Goal: Understand process/instructions

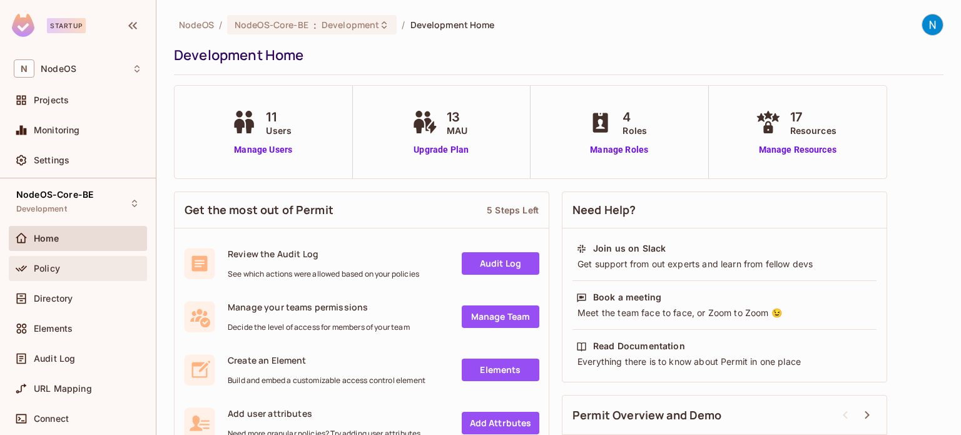
click at [66, 261] on div "Policy" at bounding box center [78, 268] width 128 height 15
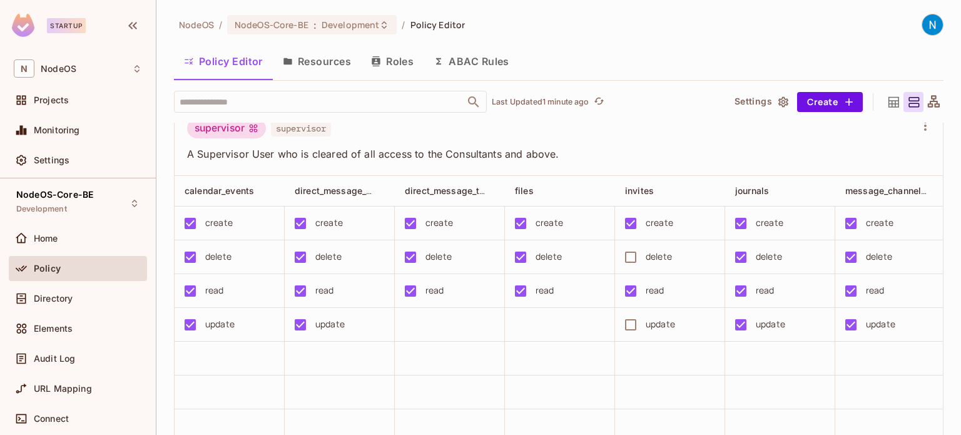
scroll to position [1172, 0]
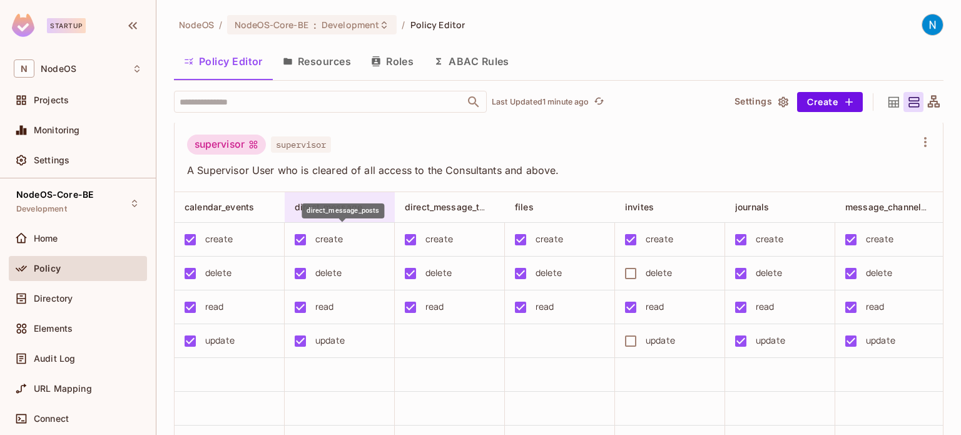
click at [359, 213] on span "direct_message_posts" at bounding box center [343, 207] width 96 height 12
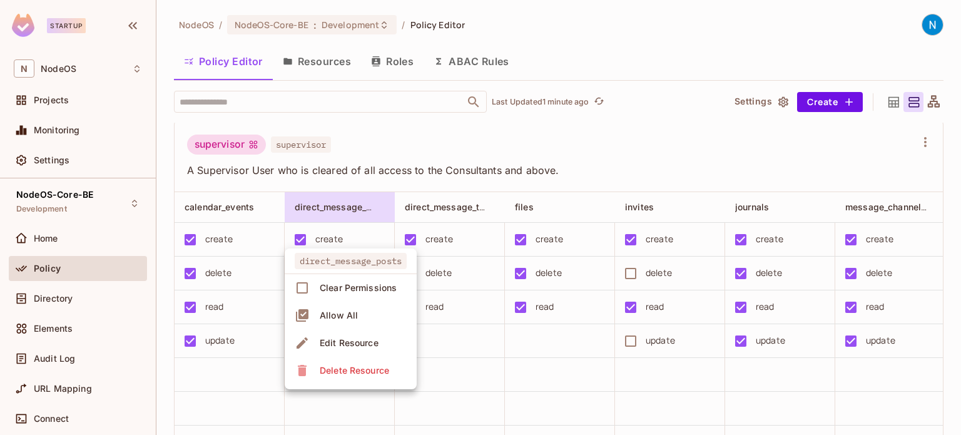
click at [478, 192] on div at bounding box center [480, 217] width 961 height 435
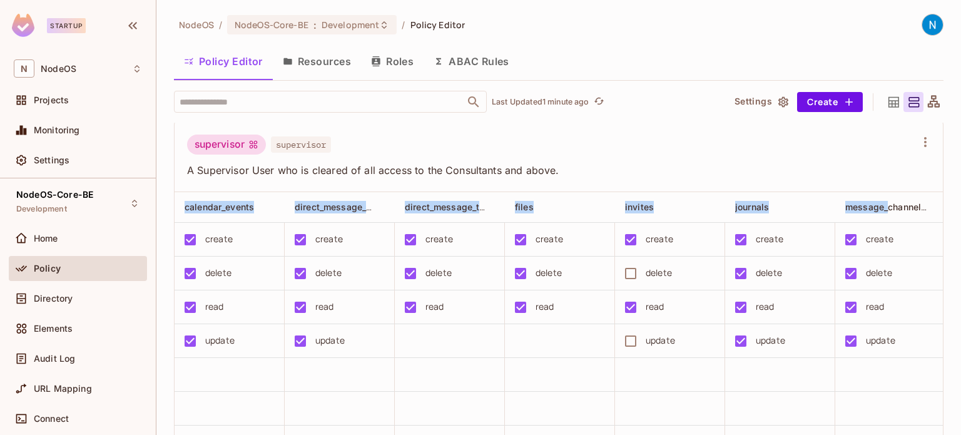
drag, startPoint x: 888, startPoint y: 230, endPoint x: 721, endPoint y: 202, distance: 169.6
click at [681, 212] on div "supervisor supervisor A Supervisor User who is cleared of all access to the Con…" at bounding box center [559, 307] width 770 height 375
click at [721, 177] on span "A Supervisor User who is cleared of all access to the Consultants and above." at bounding box center [551, 170] width 729 height 14
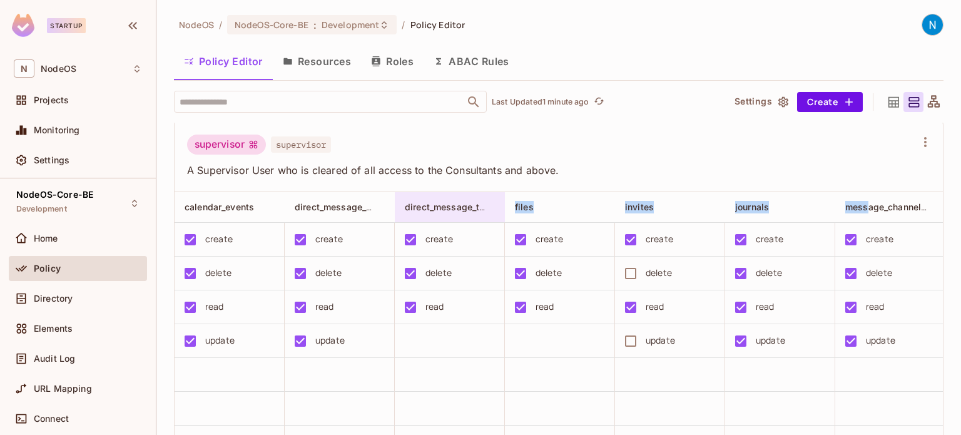
drag, startPoint x: 869, startPoint y: 230, endPoint x: 487, endPoint y: 234, distance: 381.8
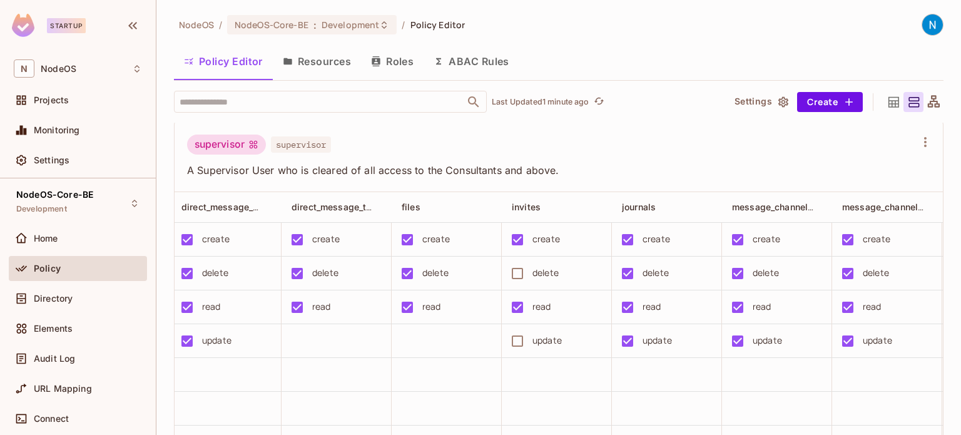
click at [704, 158] on div "supervisor supervisor" at bounding box center [551, 147] width 729 height 24
click at [918, 150] on icon "button" at bounding box center [925, 142] width 15 height 15
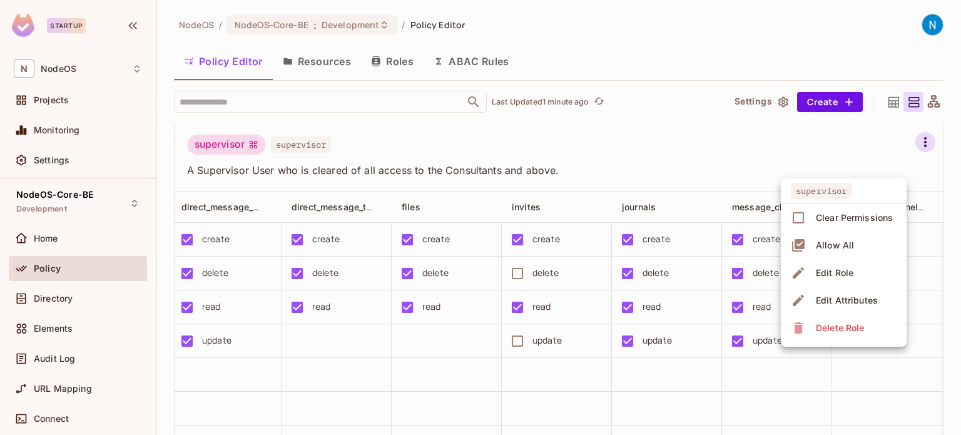
click at [408, 168] on div at bounding box center [480, 217] width 961 height 435
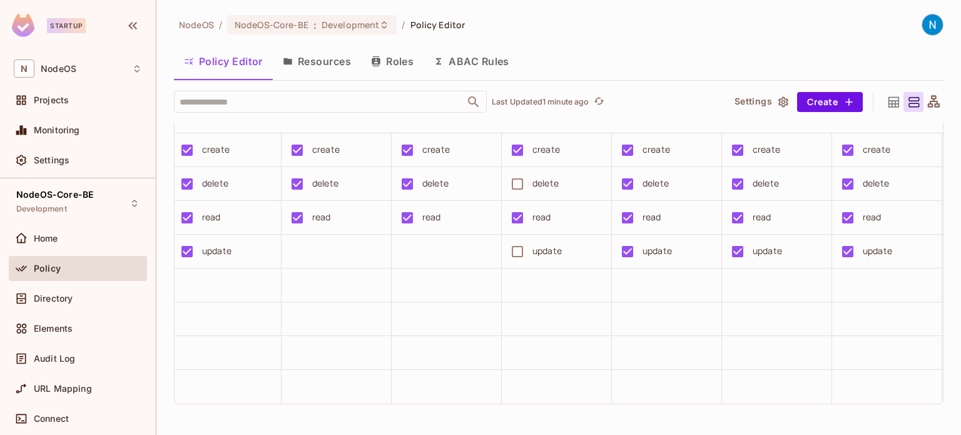
scroll to position [0, 0]
click at [889, 101] on icon at bounding box center [894, 101] width 11 height 11
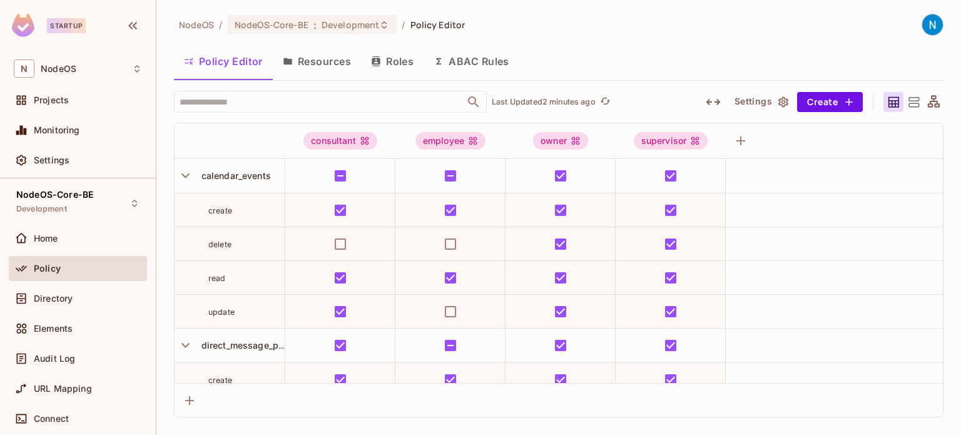
click at [936, 96] on icon at bounding box center [934, 101] width 12 height 12
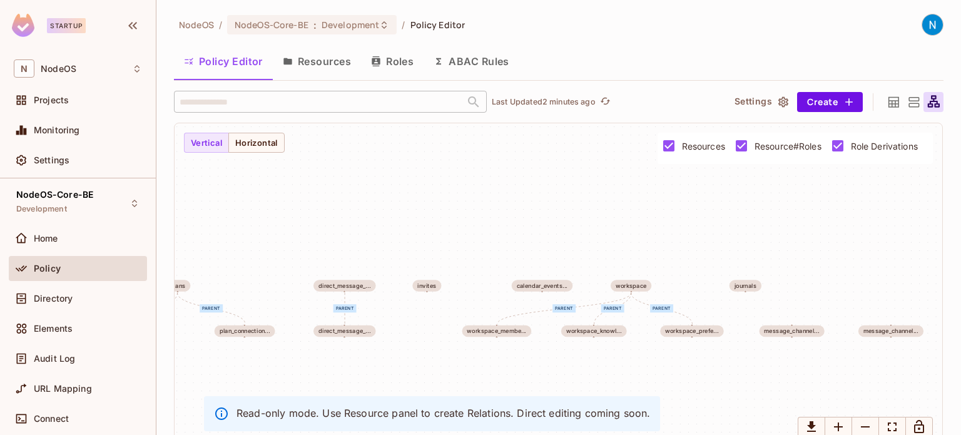
click at [891, 106] on div at bounding box center [894, 102] width 20 height 20
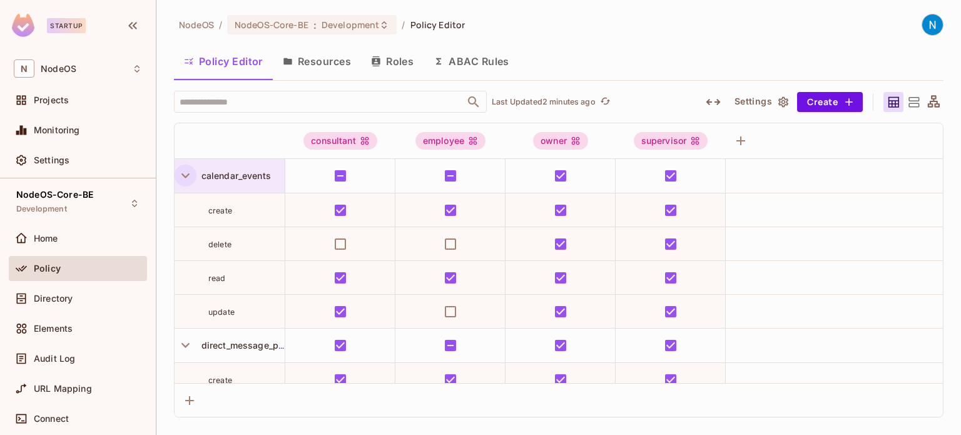
click at [185, 177] on icon "button" at bounding box center [185, 175] width 17 height 17
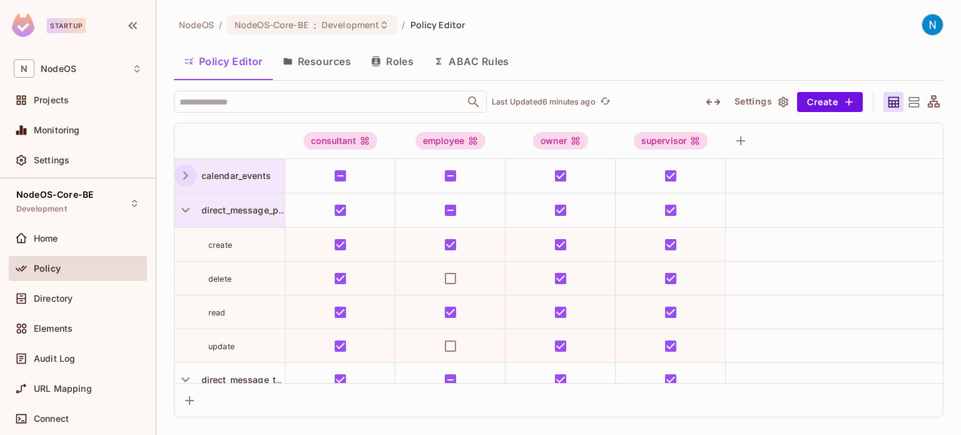
click at [258, 212] on span "direct_message_posts" at bounding box center [247, 210] width 101 height 11
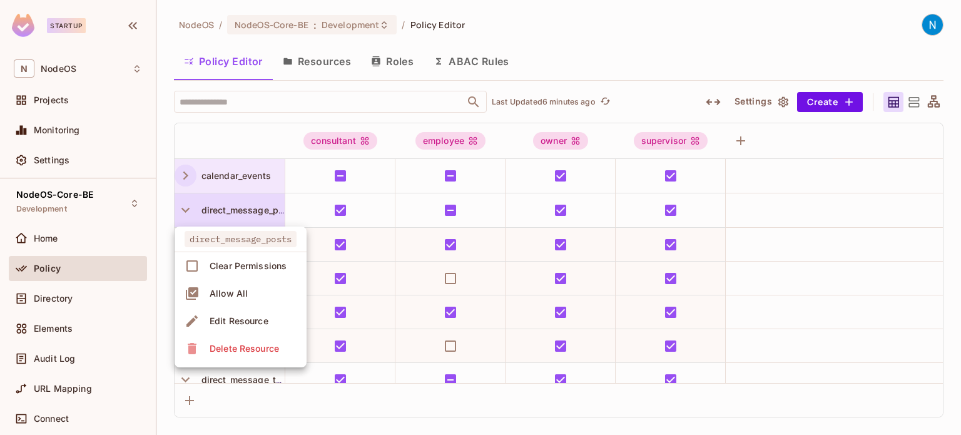
click at [258, 212] on div at bounding box center [480, 217] width 961 height 435
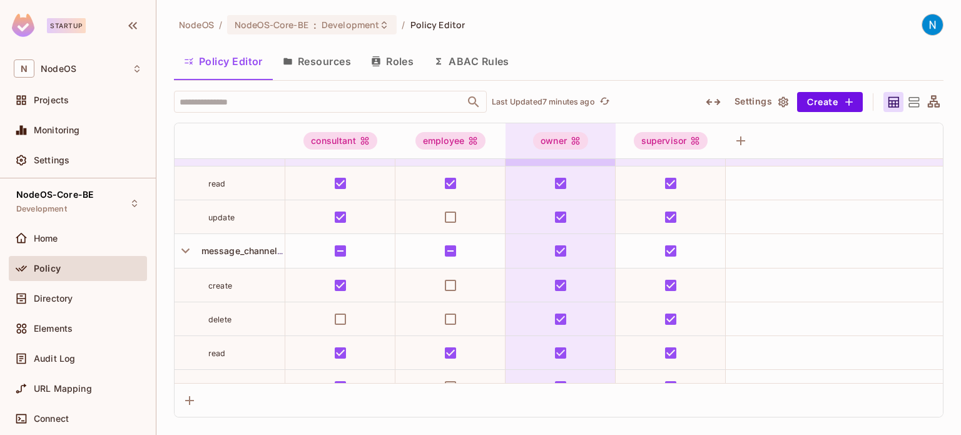
scroll to position [771, 0]
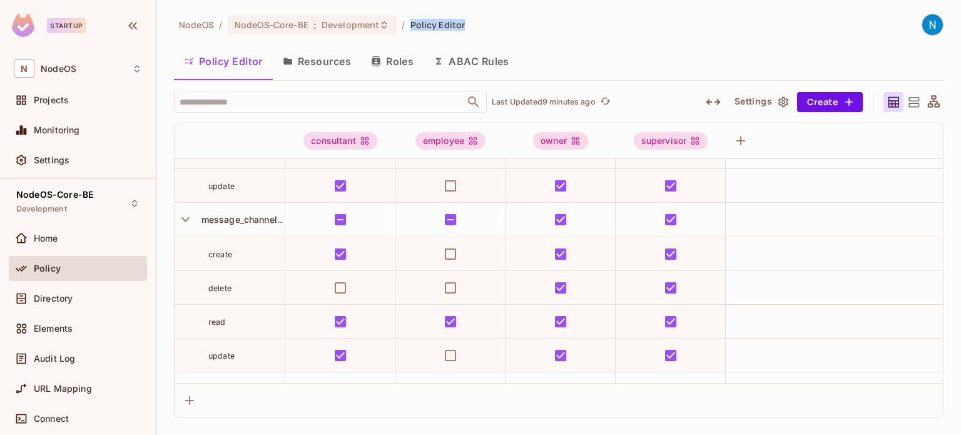
drag, startPoint x: 408, startPoint y: 23, endPoint x: 461, endPoint y: 23, distance: 52.6
click at [461, 23] on span "Policy Editor" at bounding box center [438, 25] width 55 height 12
drag, startPoint x: 461, startPoint y: 23, endPoint x: 406, endPoint y: 24, distance: 54.5
click at [406, 24] on ol "NodeOS / NodeOS-Core-BE : Development / Policy Editor" at bounding box center [322, 24] width 286 height 19
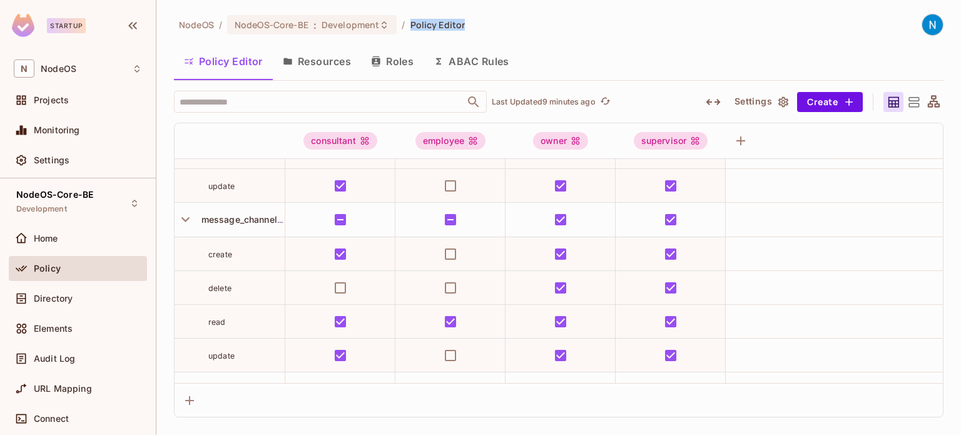
click at [406, 24] on ol "NodeOS / NodeOS-Core-BE : Development / Policy Editor" at bounding box center [322, 24] width 286 height 19
click at [297, 100] on input "text" at bounding box center [320, 102] width 286 height 22
click at [312, 84] on div "NodeOS / NodeOS-Core-BE : Development / Policy Editor Policy Editor Resources R…" at bounding box center [559, 216] width 770 height 404
click at [319, 100] on input "text" at bounding box center [320, 102] width 286 height 22
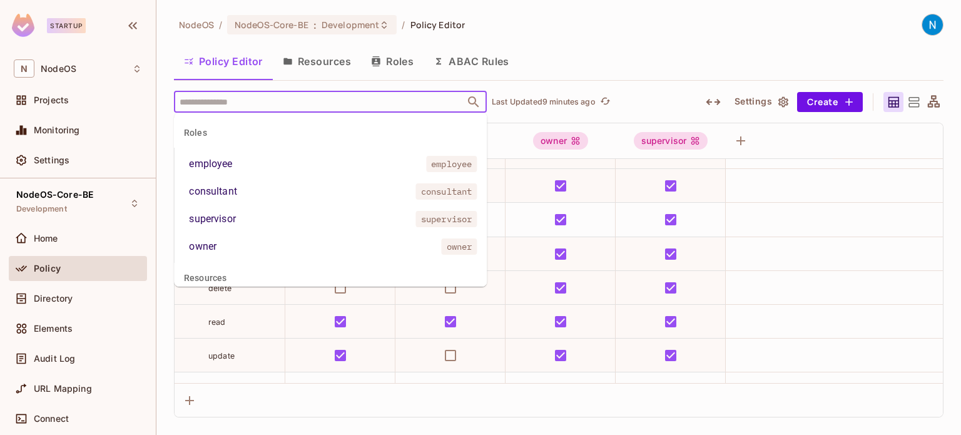
click at [352, 79] on div "Policy Editor Resources Roles ABAC Rules" at bounding box center [559, 63] width 770 height 34
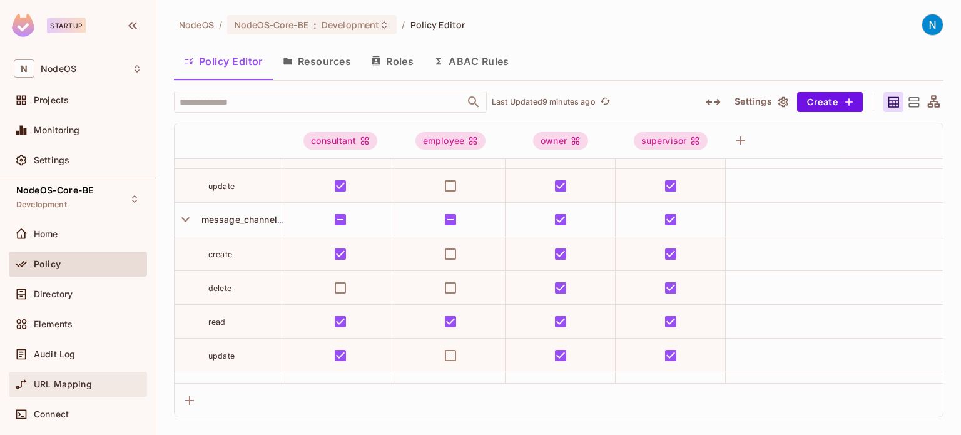
scroll to position [0, 0]
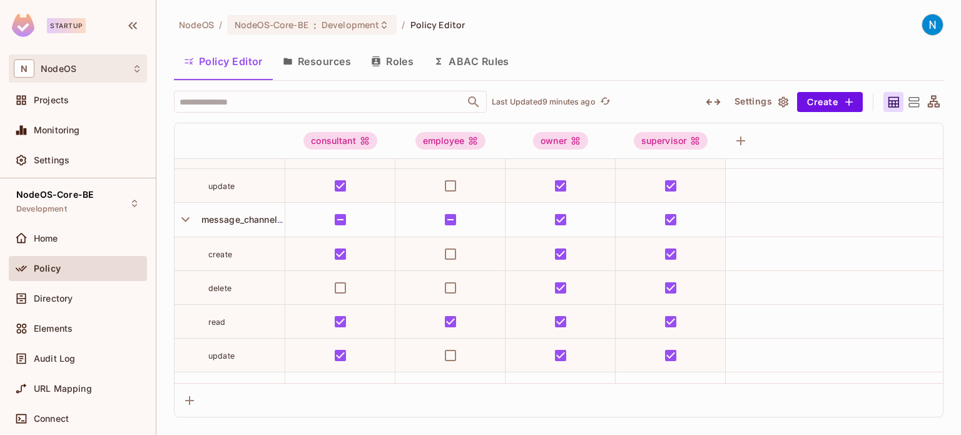
click at [122, 69] on div "N NodeOS" at bounding box center [78, 68] width 128 height 18
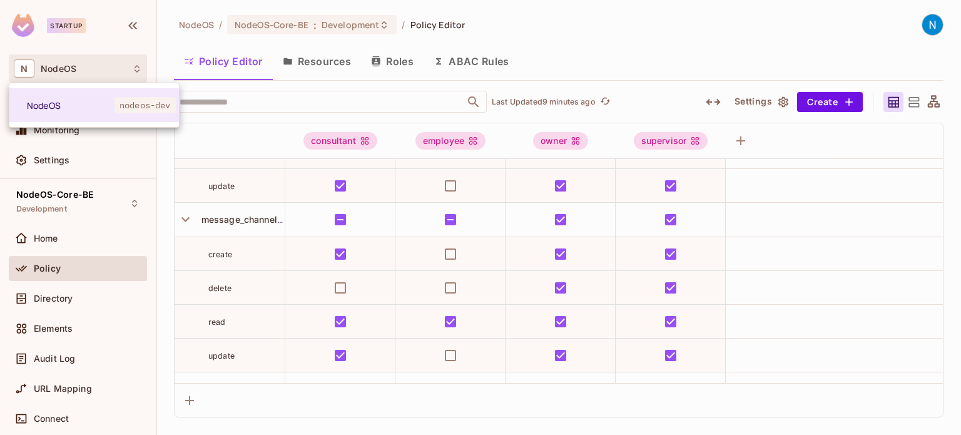
click at [122, 69] on div at bounding box center [480, 217] width 961 height 435
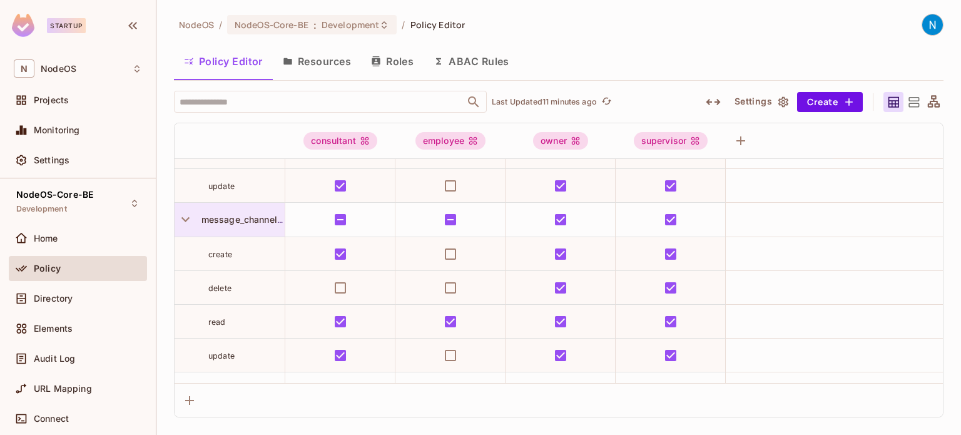
click at [243, 228] on div "message_channel_members" at bounding box center [230, 220] width 110 height 34
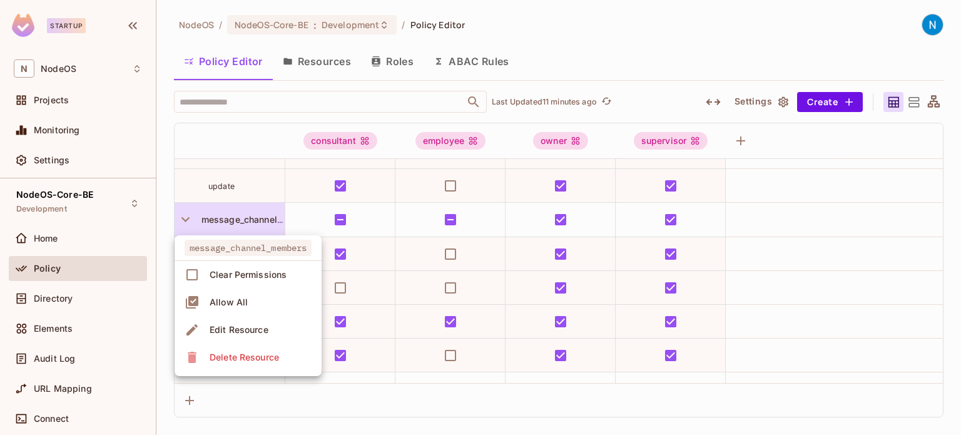
click at [243, 228] on div at bounding box center [480, 217] width 961 height 435
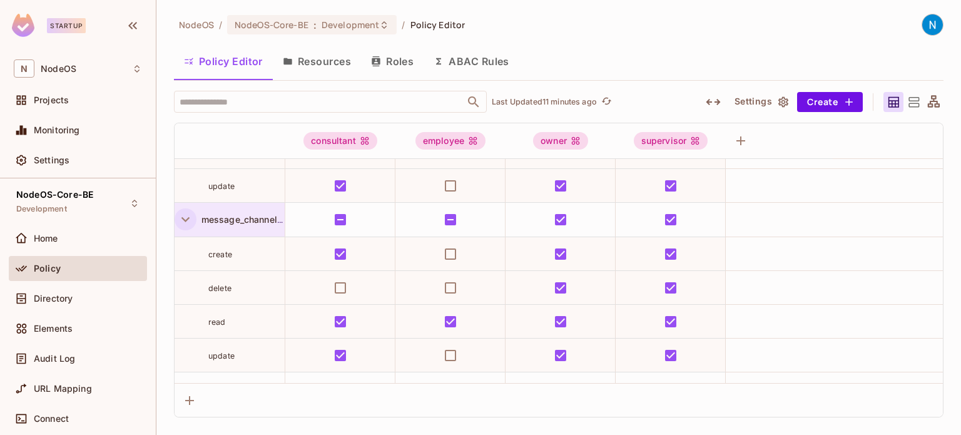
click at [185, 215] on icon "button" at bounding box center [185, 219] width 17 height 17
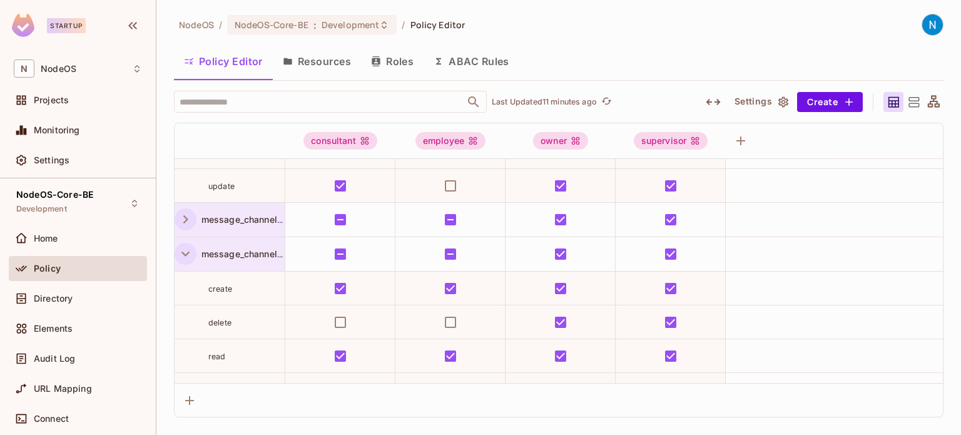
click at [177, 249] on icon "button" at bounding box center [185, 253] width 17 height 17
click at [186, 287] on icon "button" at bounding box center [186, 288] width 8 height 5
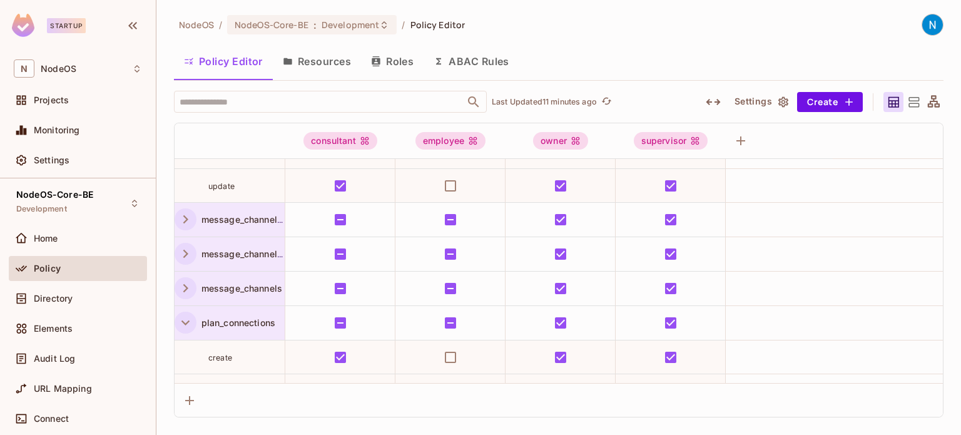
click at [195, 319] on button "button" at bounding box center [186, 323] width 22 height 22
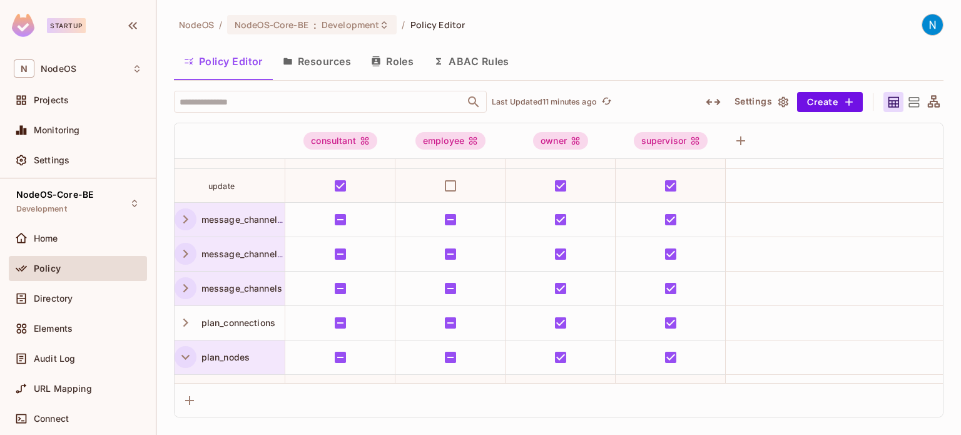
click at [187, 359] on icon "button" at bounding box center [185, 357] width 17 height 17
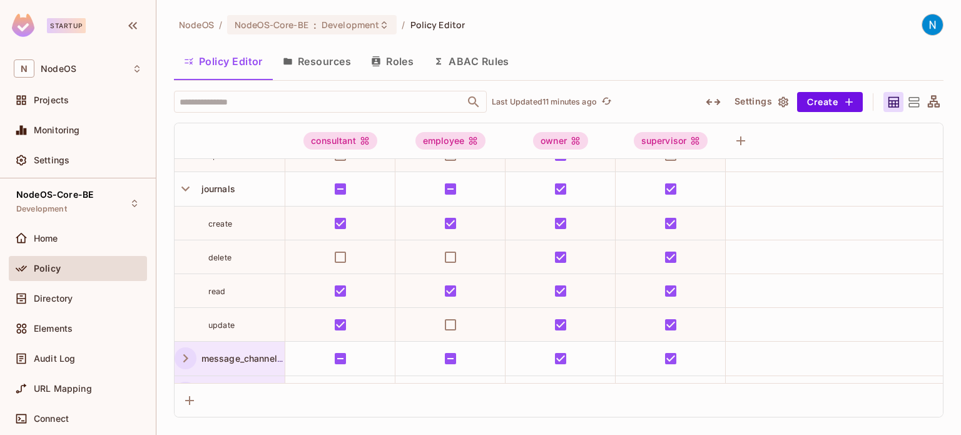
scroll to position [583, 0]
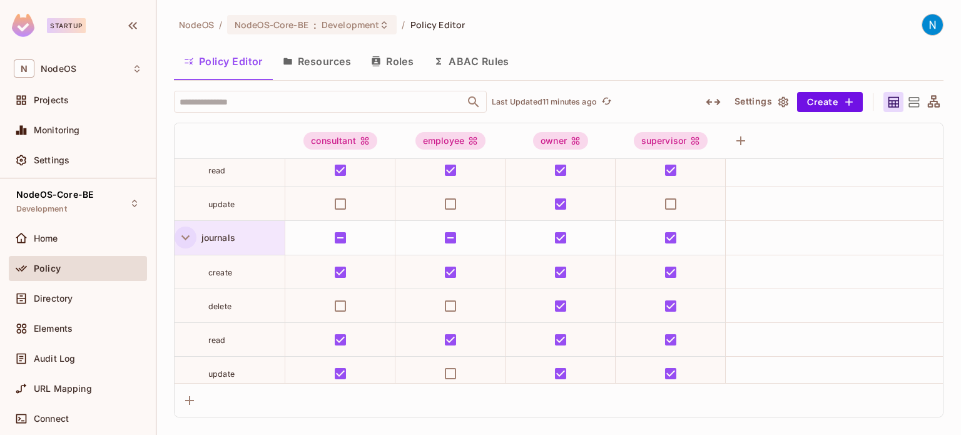
click at [185, 235] on icon "button" at bounding box center [185, 237] width 17 height 17
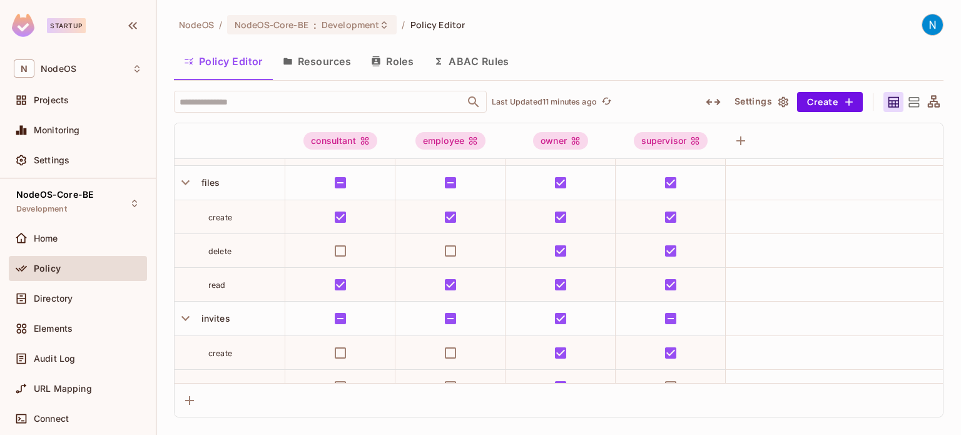
scroll to position [333, 0]
click at [188, 317] on icon "button" at bounding box center [186, 318] width 8 height 5
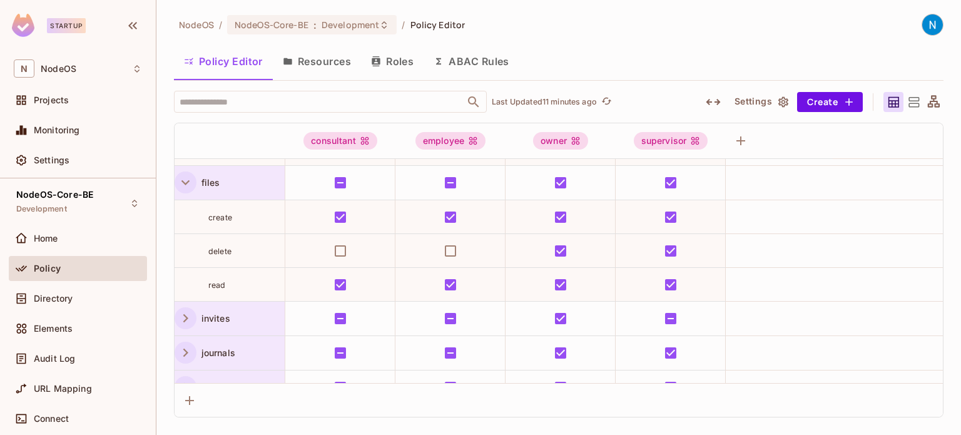
click at [190, 180] on icon "button" at bounding box center [185, 182] width 17 height 17
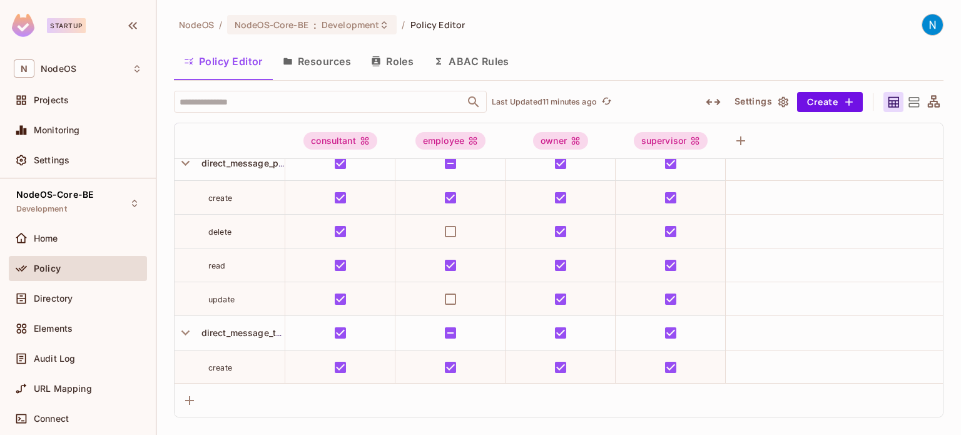
scroll to position [0, 0]
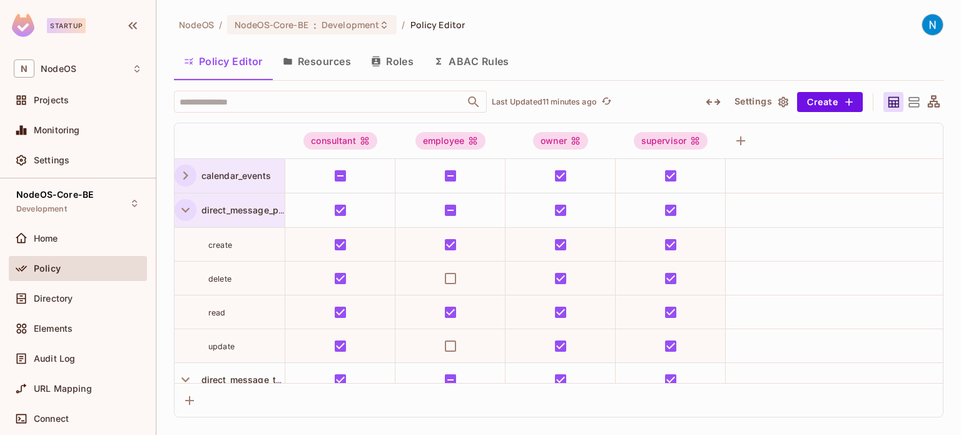
click at [190, 210] on icon "button" at bounding box center [185, 210] width 17 height 17
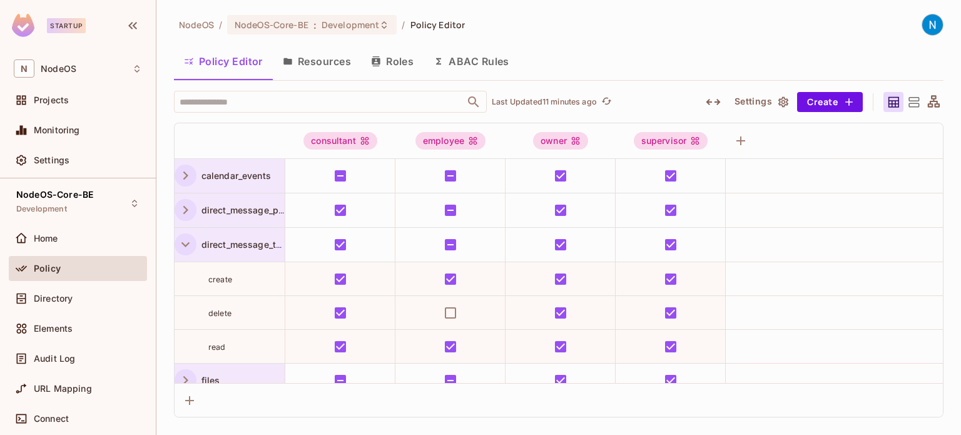
click at [186, 247] on icon "button" at bounding box center [185, 244] width 17 height 17
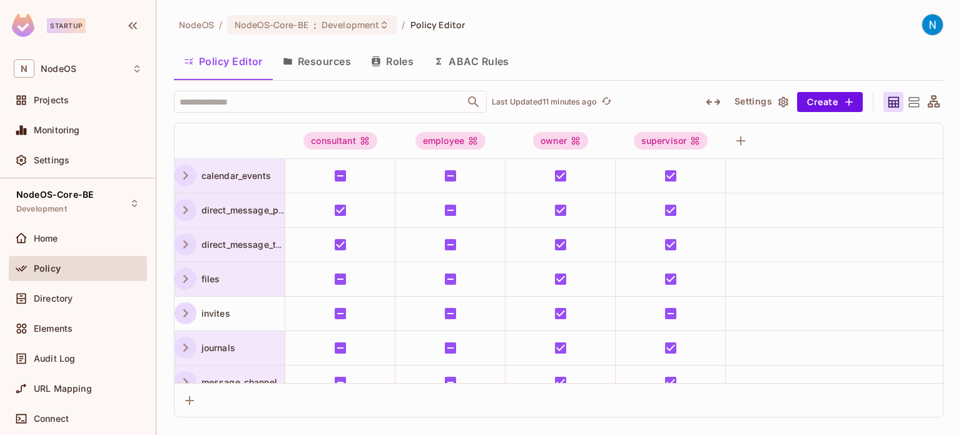
click at [170, 175] on div "NodeOS / NodeOS-Core-BE : Development / Policy Editor Policy Editor Resources R…" at bounding box center [558, 217] width 805 height 435
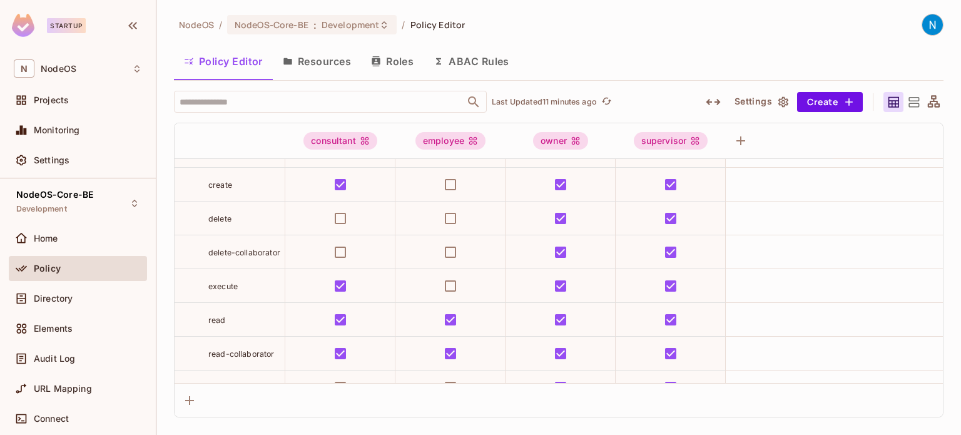
scroll to position [313, 0]
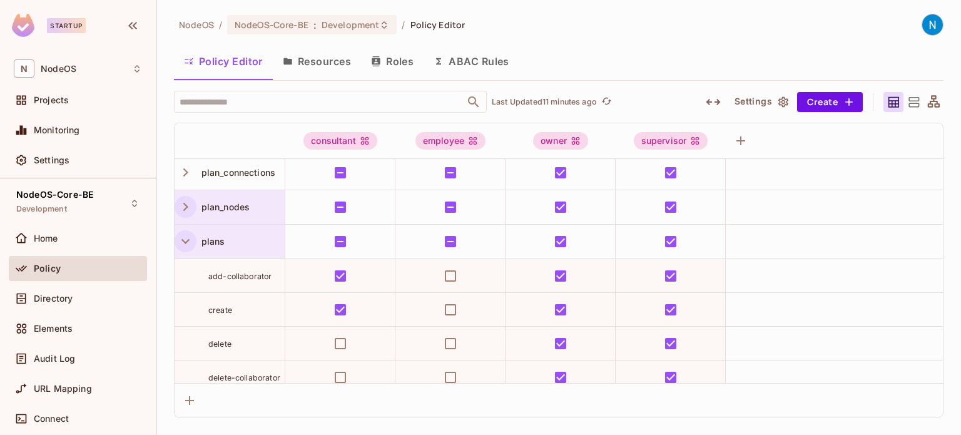
click at [188, 239] on icon "button" at bounding box center [186, 241] width 8 height 5
click at [188, 267] on icon "button" at bounding box center [185, 275] width 17 height 17
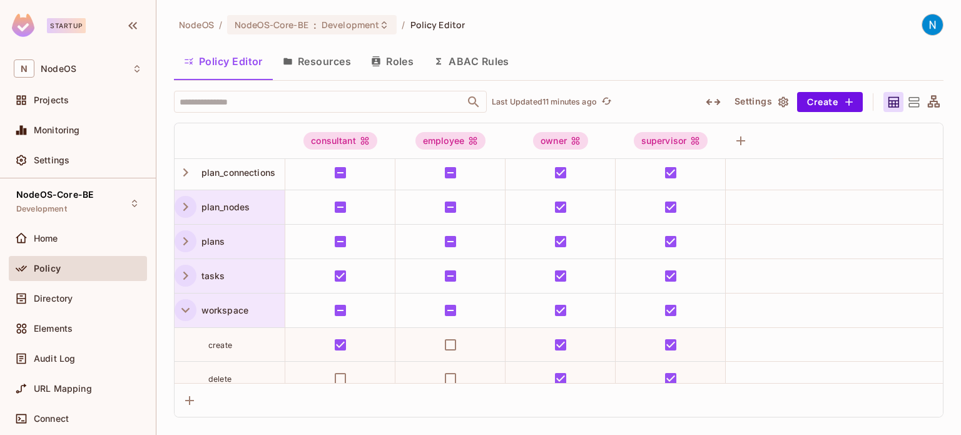
click at [183, 308] on icon "button" at bounding box center [186, 310] width 8 height 5
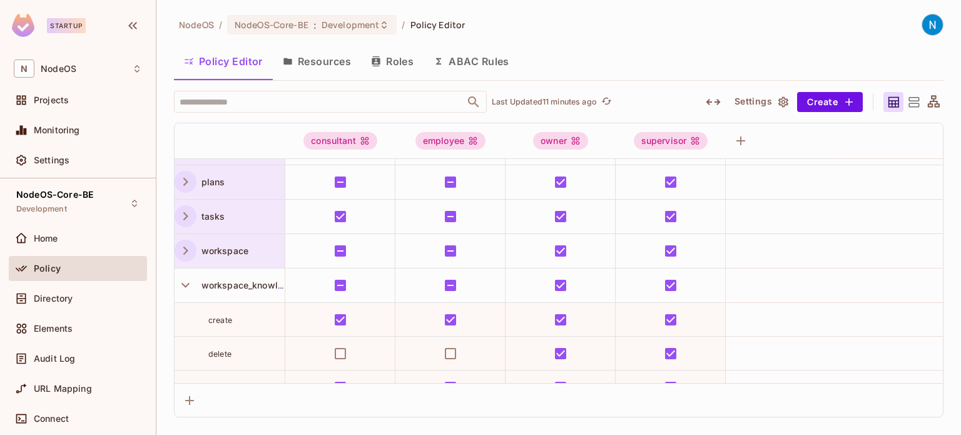
scroll to position [376, 0]
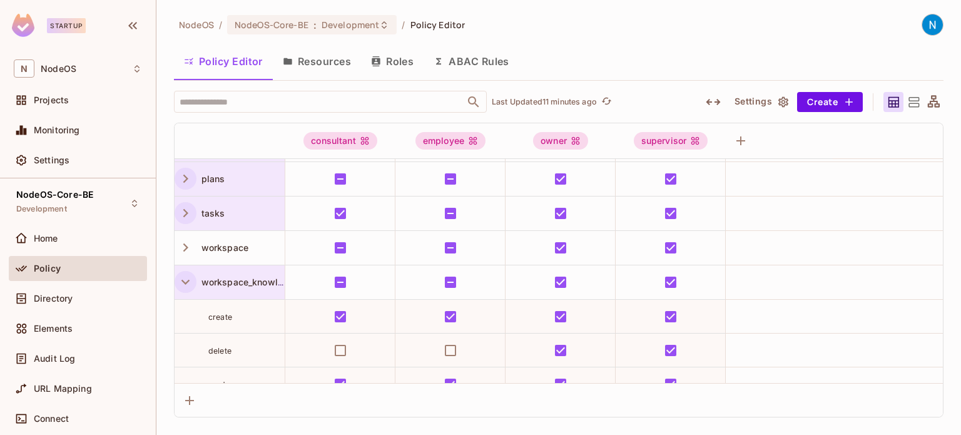
click at [182, 280] on icon "button" at bounding box center [185, 282] width 17 height 17
click at [182, 305] on button "button" at bounding box center [186, 316] width 22 height 22
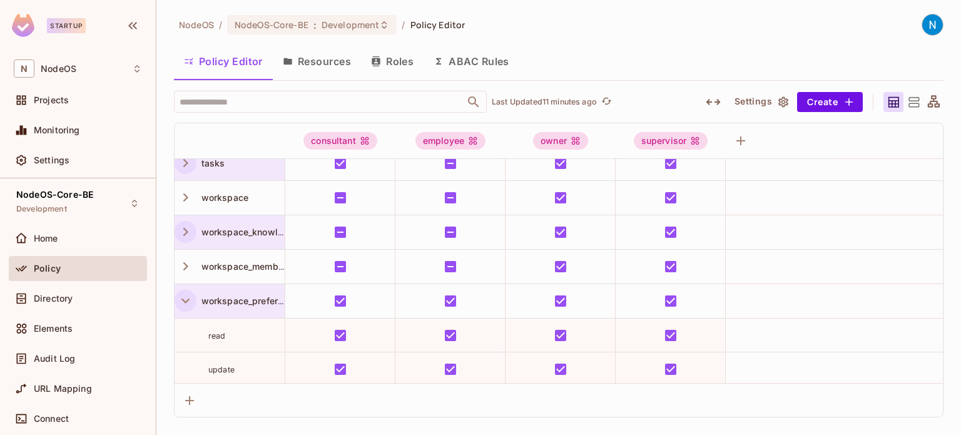
click at [186, 292] on icon "button" at bounding box center [185, 300] width 17 height 17
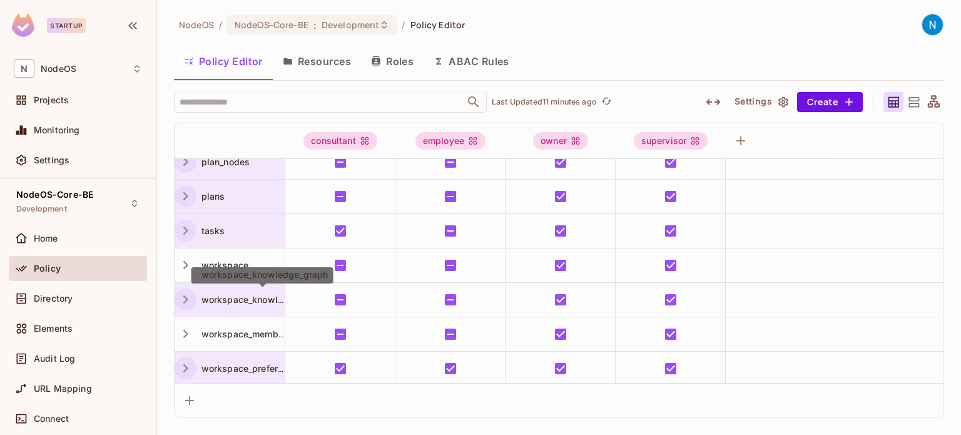
scroll to position [0, 0]
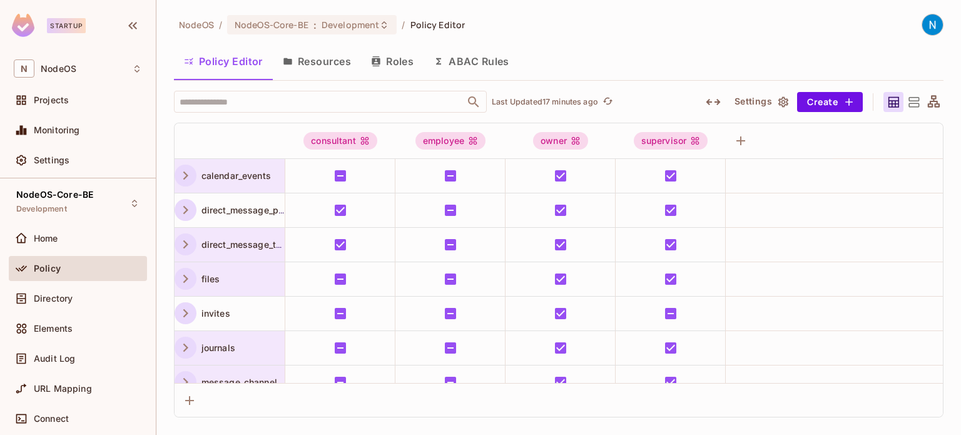
click at [182, 213] on icon "button" at bounding box center [185, 210] width 17 height 17
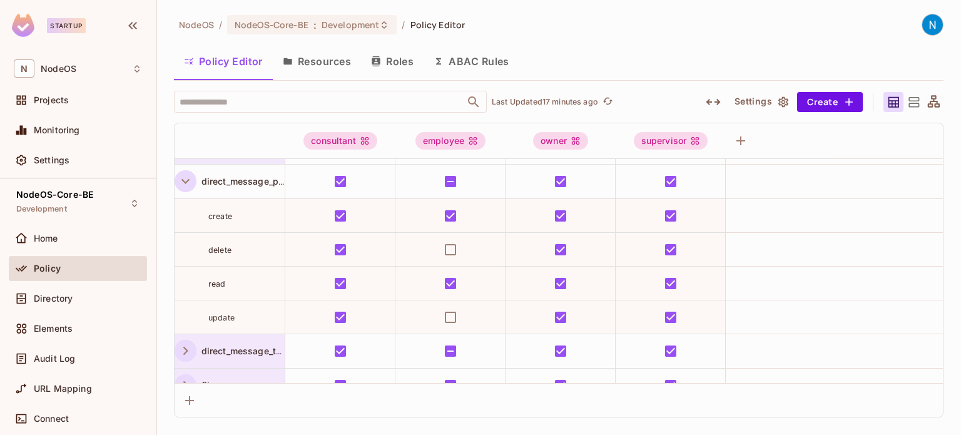
scroll to position [40, 0]
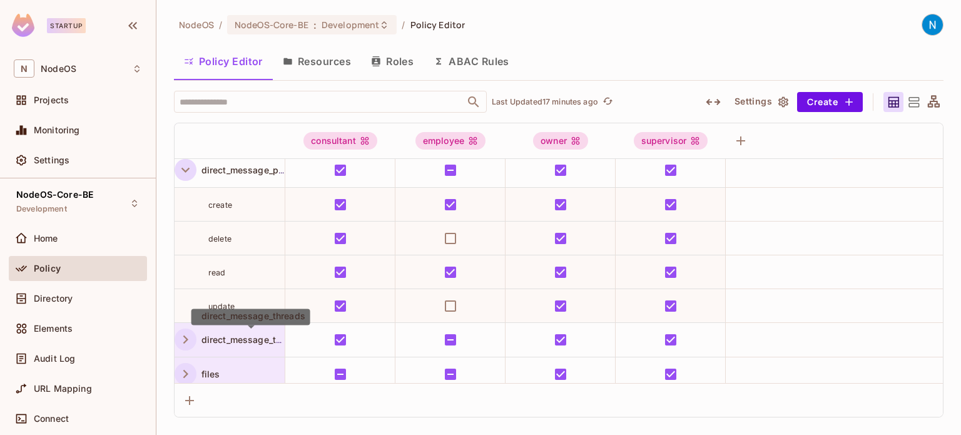
click at [228, 341] on span "direct_message_threads" at bounding box center [251, 339] width 109 height 11
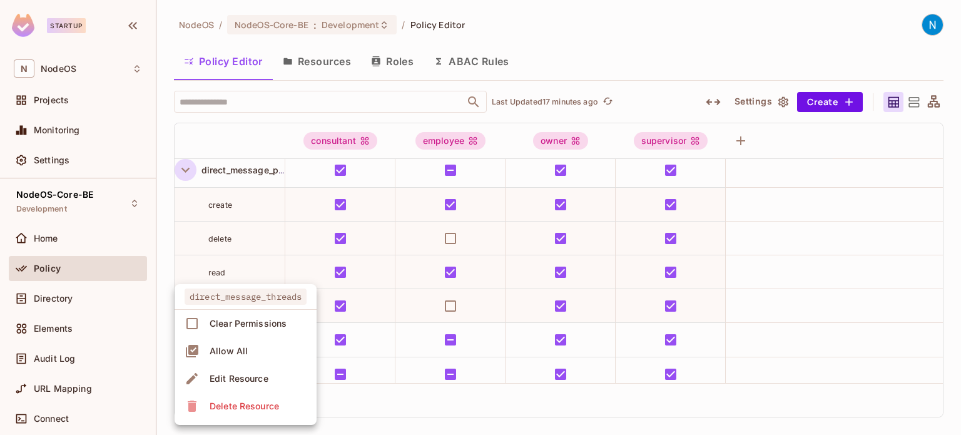
click at [936, 177] on div at bounding box center [480, 217] width 961 height 435
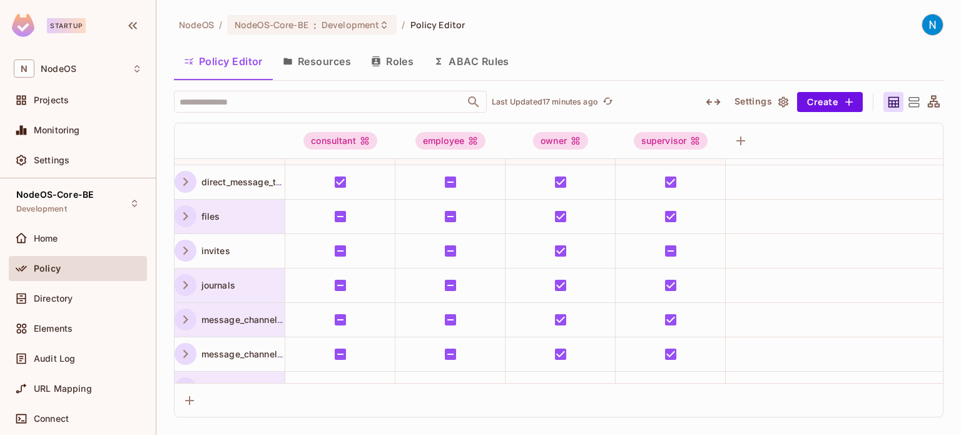
scroll to position [204, 0]
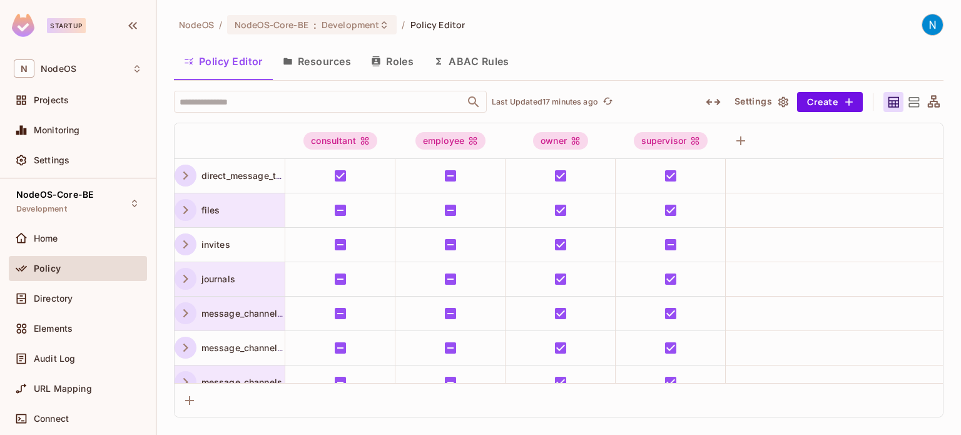
click at [182, 178] on icon "button" at bounding box center [185, 175] width 17 height 17
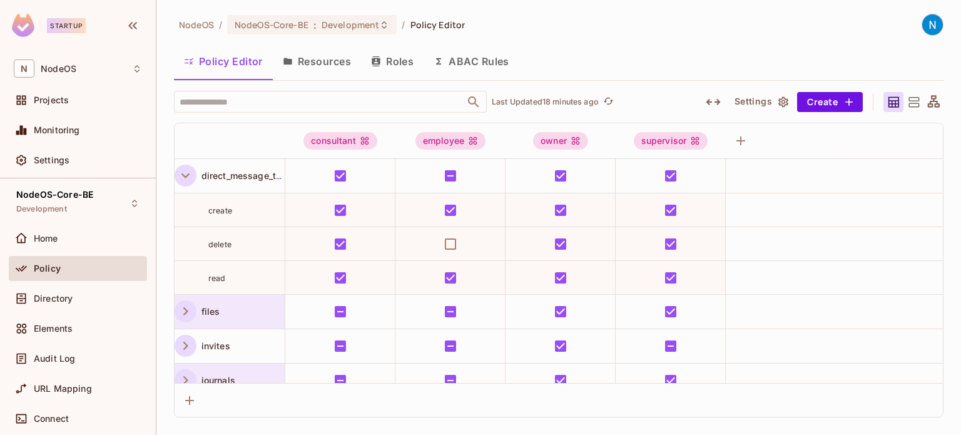
click at [188, 173] on icon "button" at bounding box center [186, 175] width 8 height 5
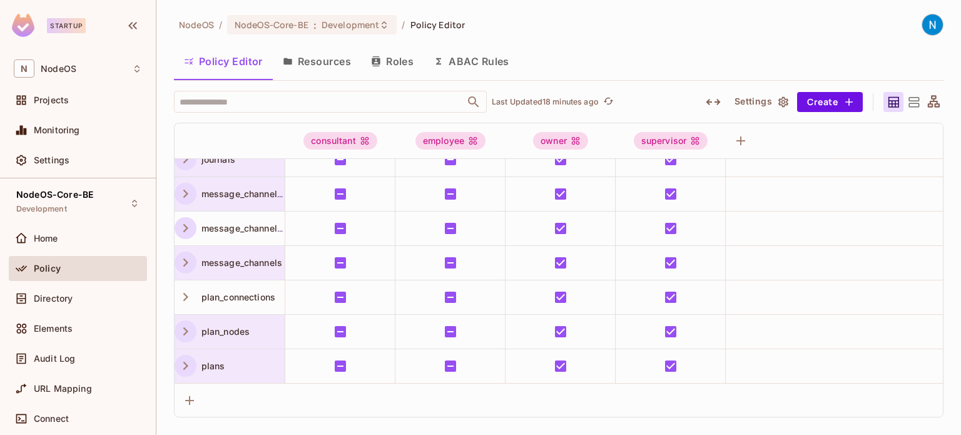
scroll to position [329, 0]
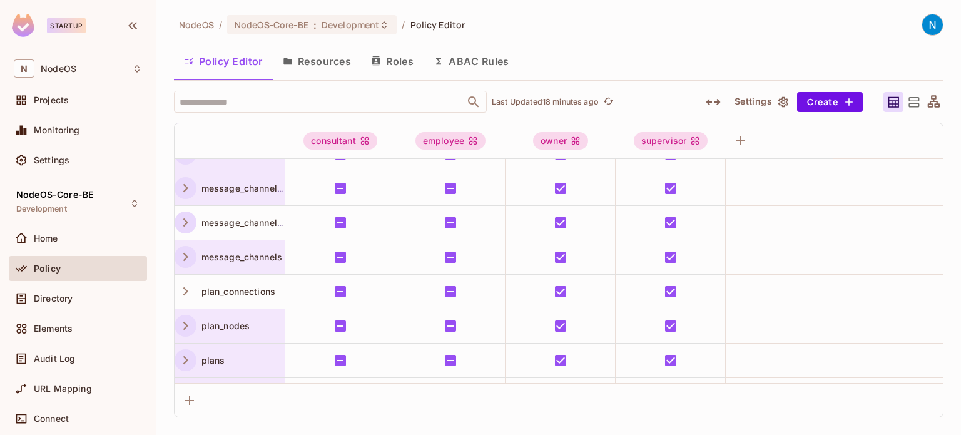
click at [190, 185] on icon "button" at bounding box center [185, 188] width 17 height 17
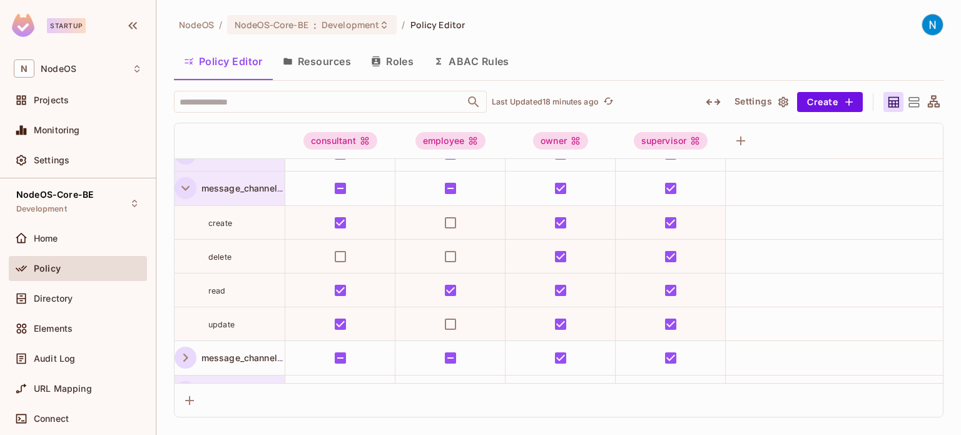
scroll to position [343, 0]
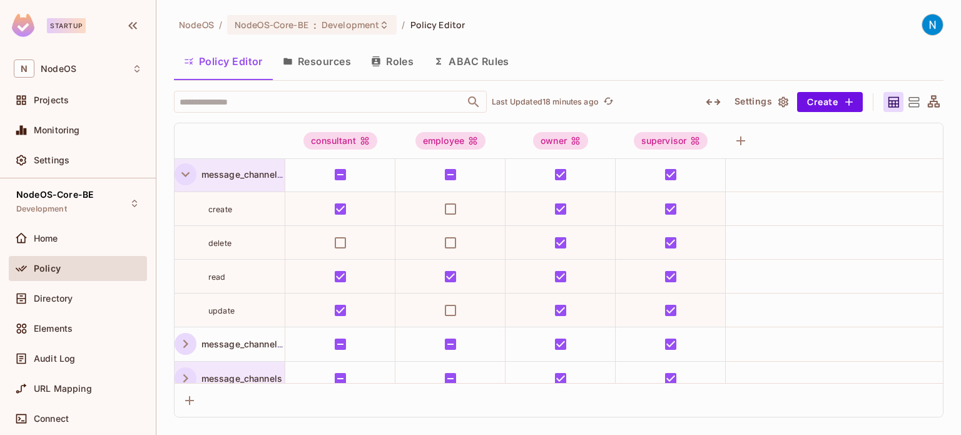
click at [179, 170] on icon "button" at bounding box center [185, 174] width 17 height 17
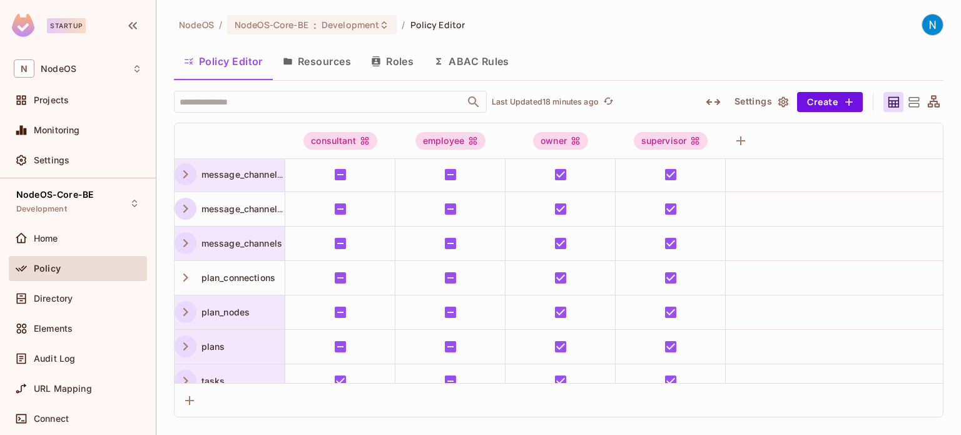
click at [188, 204] on icon "button" at bounding box center [185, 208] width 17 height 17
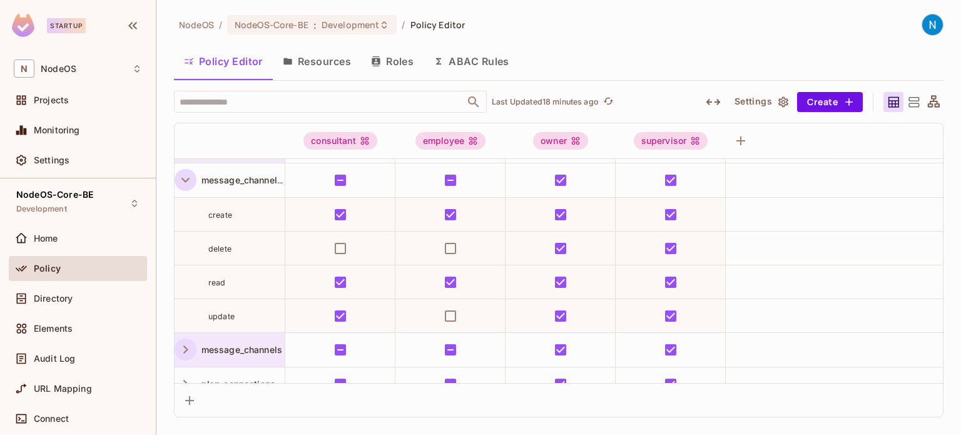
scroll to position [377, 0]
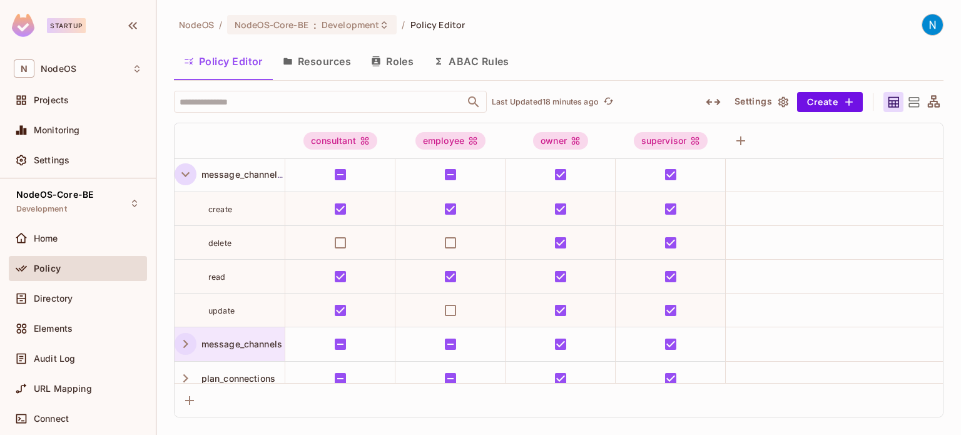
click at [185, 166] on icon "button" at bounding box center [185, 174] width 17 height 17
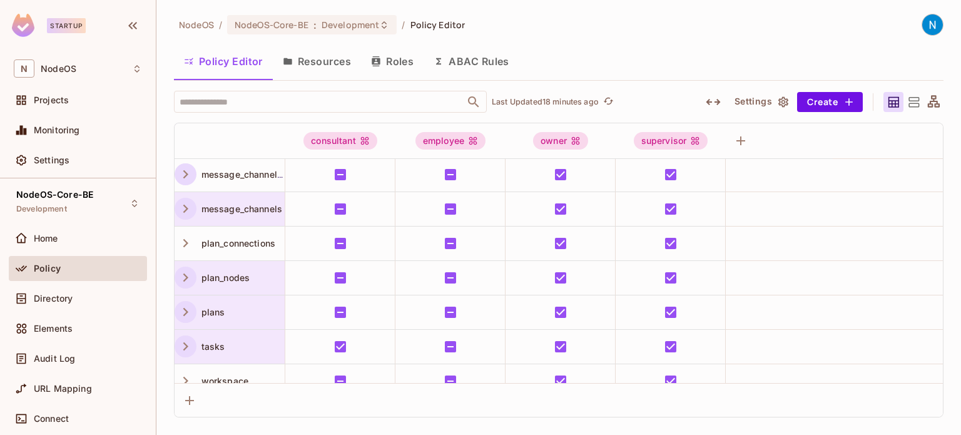
click at [188, 210] on icon "button" at bounding box center [185, 208] width 17 height 17
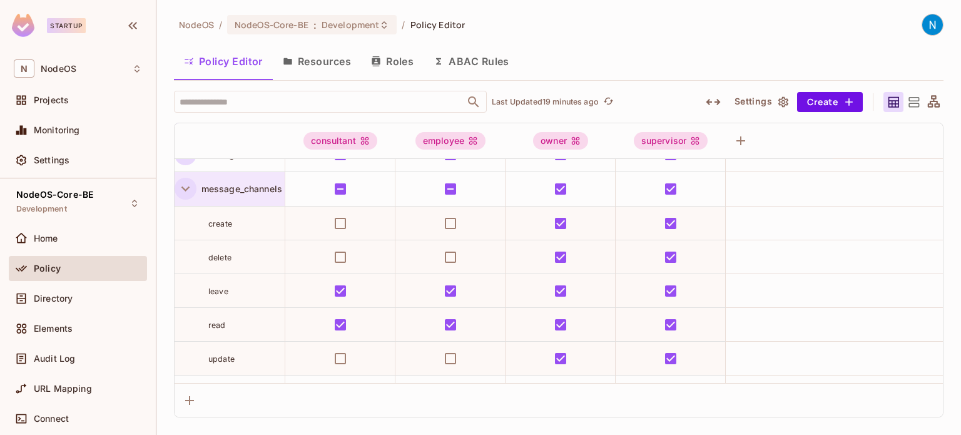
scroll to position [411, 0]
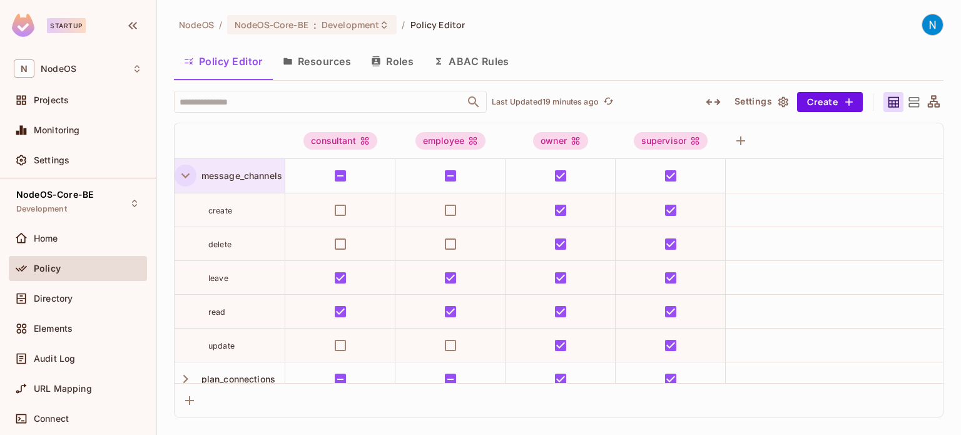
click at [182, 167] on icon "button" at bounding box center [185, 175] width 17 height 17
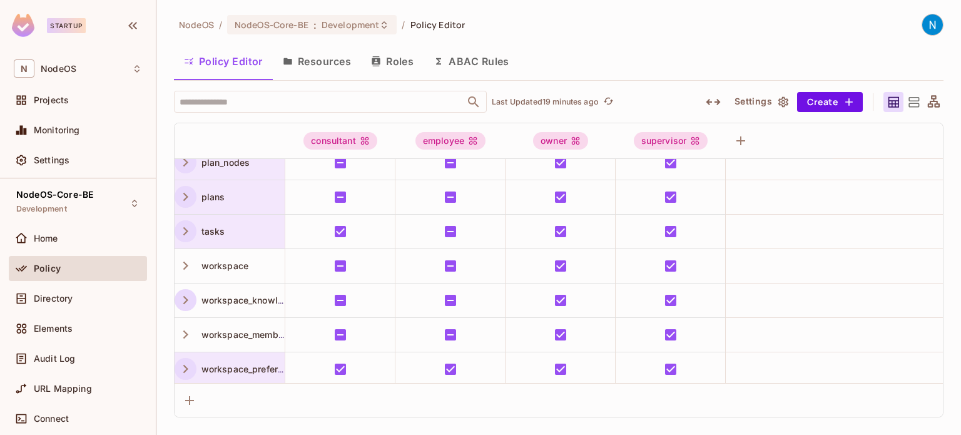
scroll to position [493, 0]
click at [188, 232] on icon "button" at bounding box center [185, 230] width 17 height 17
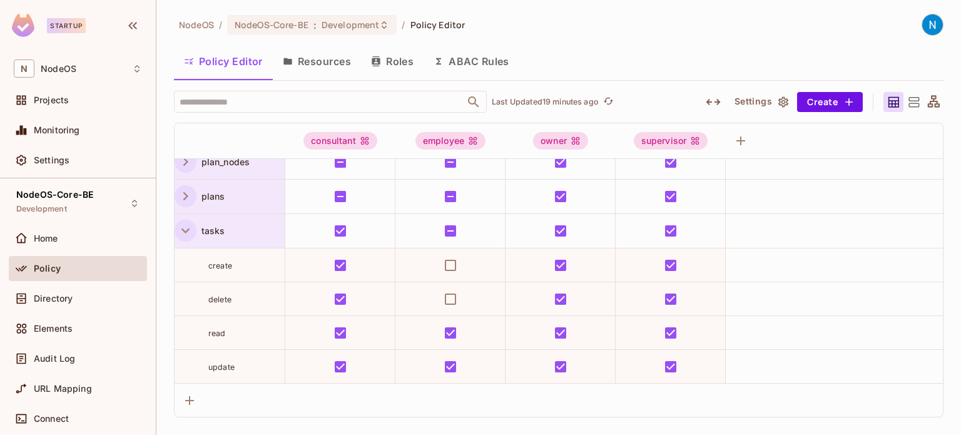
click at [188, 232] on icon "button" at bounding box center [185, 230] width 17 height 17
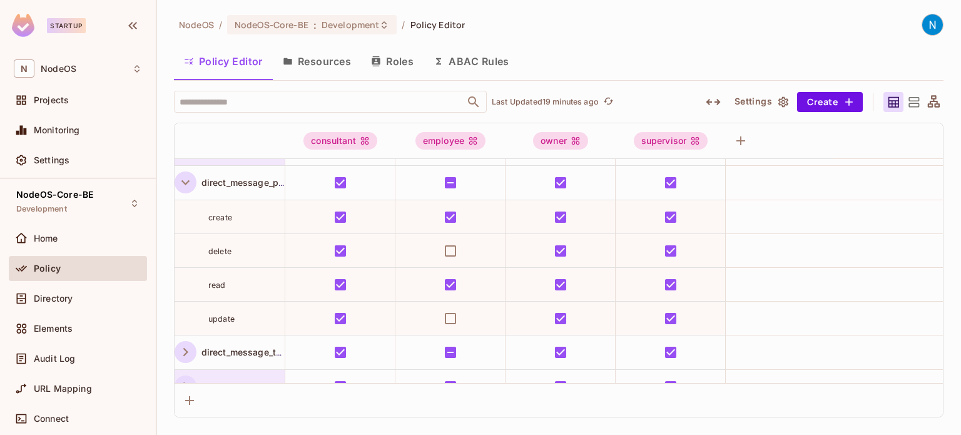
scroll to position [0, 0]
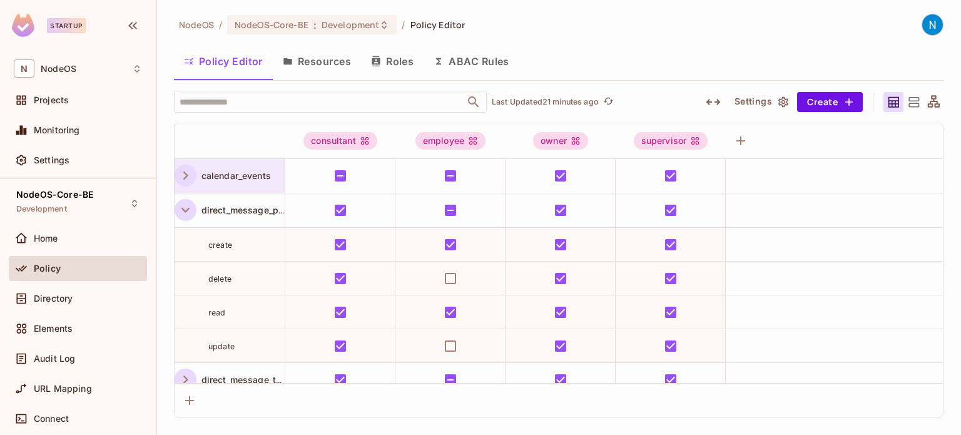
click at [478, 66] on button "ABAC Rules" at bounding box center [472, 61] width 96 height 31
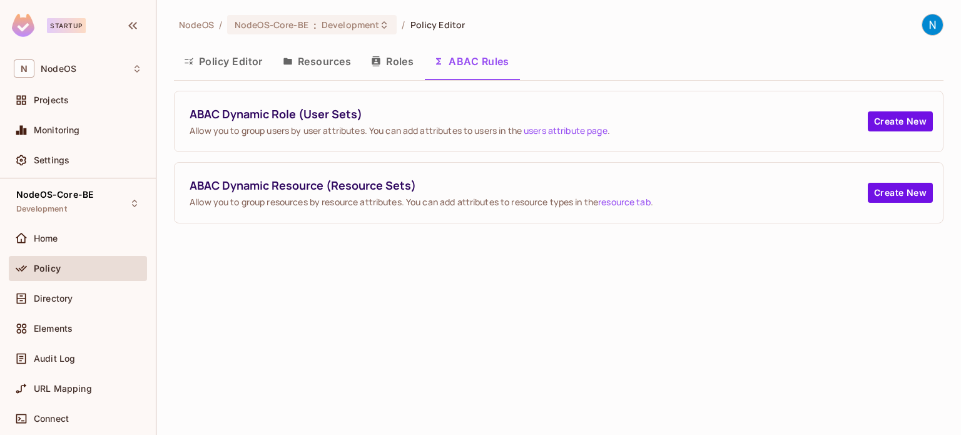
click at [380, 56] on icon "button" at bounding box center [376, 61] width 10 height 10
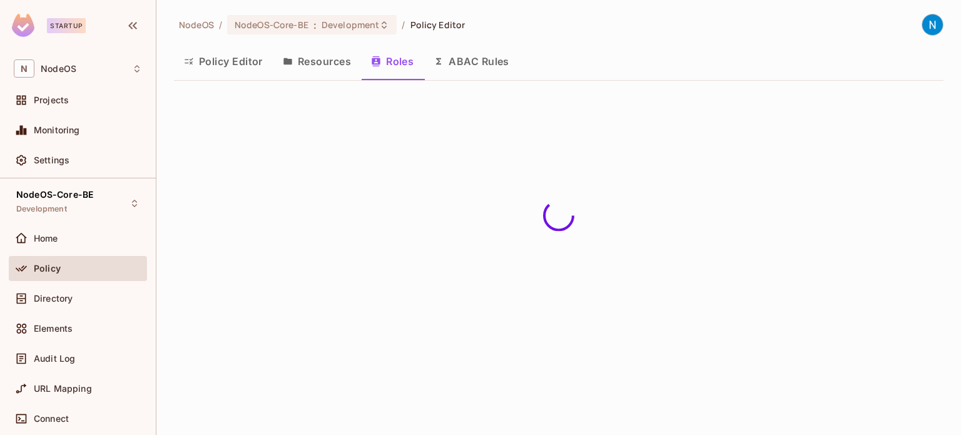
click at [241, 66] on button "Policy Editor" at bounding box center [223, 61] width 99 height 31
